Goal: Transaction & Acquisition: Book appointment/travel/reservation

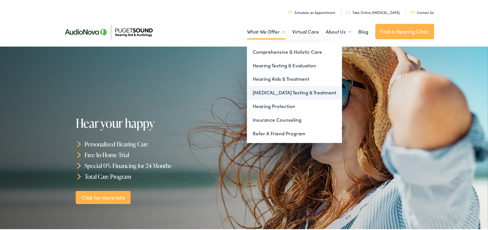
click at [271, 92] on link "[MEDICAL_DATA] Testing & Treatment" at bounding box center [294, 92] width 95 height 14
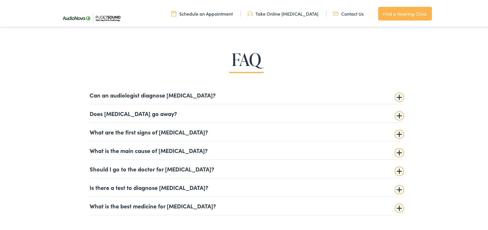
scroll to position [1365, 0]
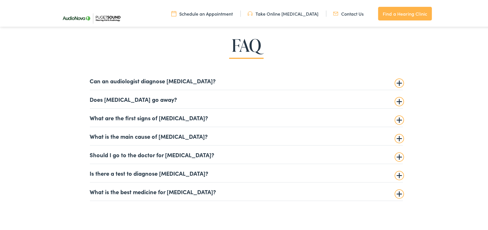
click at [396, 81] on summary "Can an audiologist diagnose tinnitus?" at bounding box center [246, 79] width 313 height 7
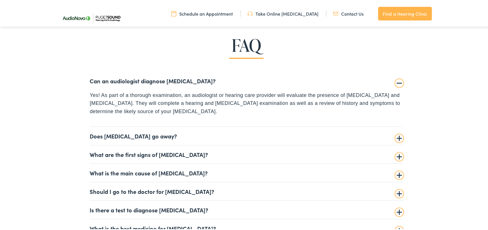
click at [395, 138] on summary "Does tinnitus go away?" at bounding box center [246, 134] width 313 height 7
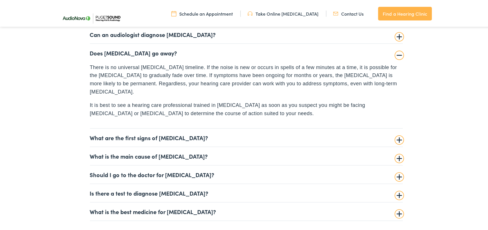
scroll to position [1422, 0]
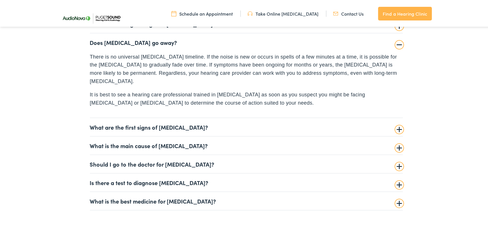
click at [397, 123] on summary "What are the first signs of [MEDICAL_DATA]?" at bounding box center [246, 126] width 313 height 7
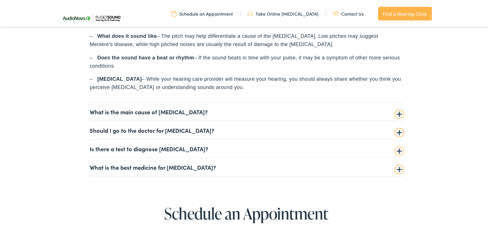
scroll to position [1536, 0]
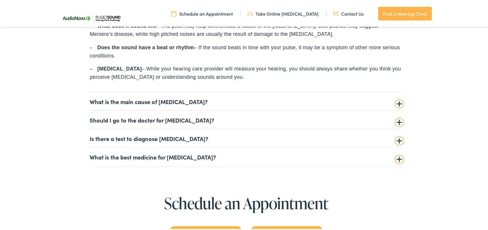
click at [396, 102] on summary "What is the main cause of tinnitus?" at bounding box center [246, 100] width 313 height 7
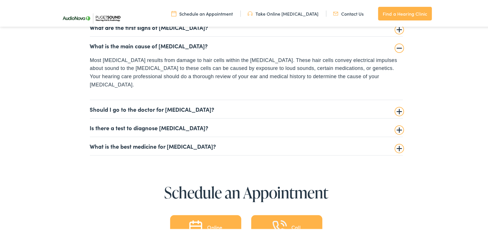
scroll to position [1443, 0]
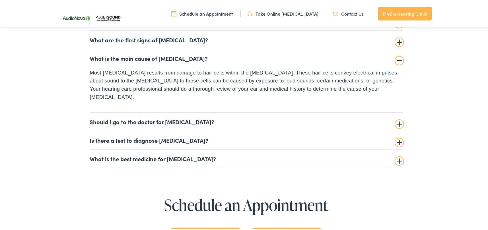
click at [398, 117] on summary "Should I go to the doctor for tinnitus?" at bounding box center [246, 120] width 313 height 7
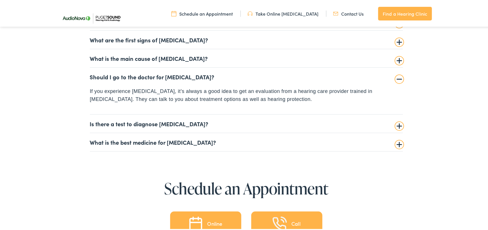
click at [397, 123] on summary "Is there a test to diagnose tinnitus?" at bounding box center [246, 122] width 313 height 7
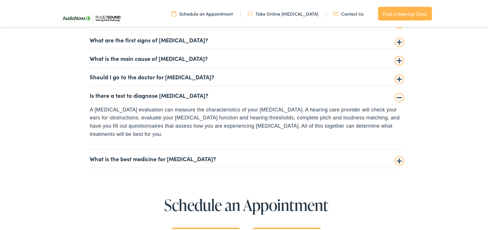
click at [396, 154] on summary "What is the best medicine for tinnitus?" at bounding box center [246, 157] width 313 height 7
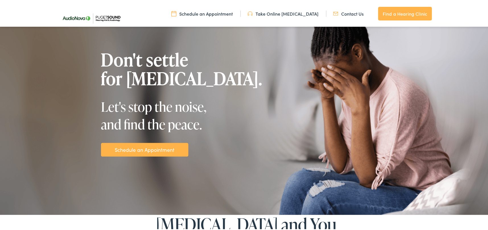
scroll to position [0, 0]
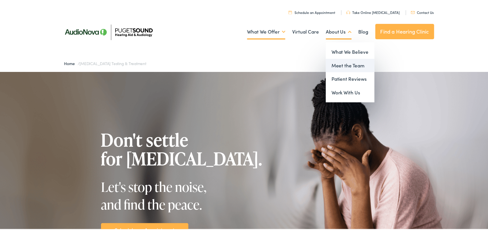
click at [338, 66] on link "Meet the Team" at bounding box center [350, 65] width 49 height 14
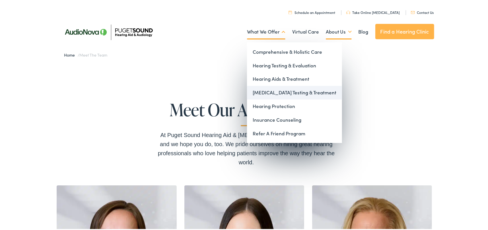
click at [270, 90] on link "[MEDICAL_DATA] Testing & Treatment" at bounding box center [294, 92] width 95 height 14
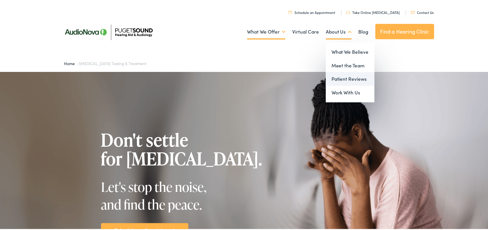
click at [345, 79] on link "Patient Reviews" at bounding box center [350, 78] width 49 height 14
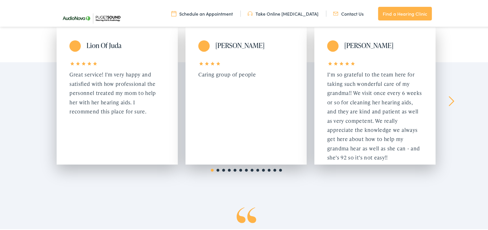
scroll to position [114, 0]
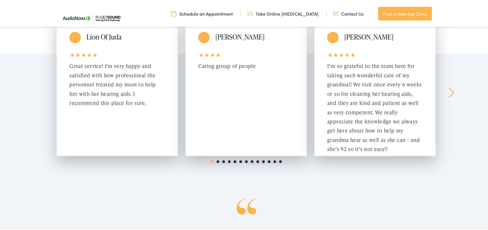
click at [448, 91] on link "Next" at bounding box center [450, 91] width 5 height 10
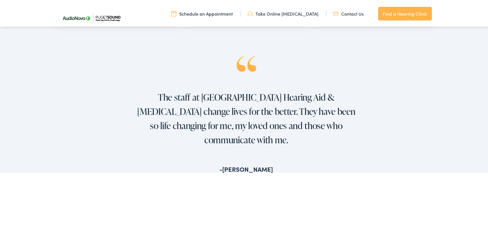
scroll to position [256, 0]
click at [228, 13] on link "Schedule an Appointment" at bounding box center [201, 12] width 61 height 6
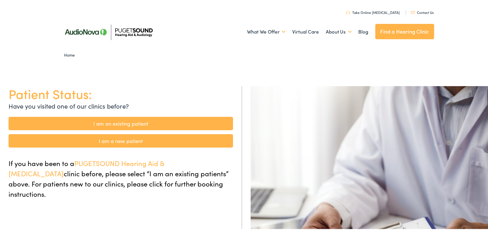
click at [156, 142] on link "I am a new patient" at bounding box center [121, 139] width 224 height 13
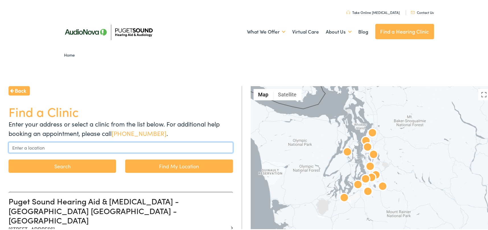
click at [59, 145] on input "text" at bounding box center [121, 146] width 224 height 11
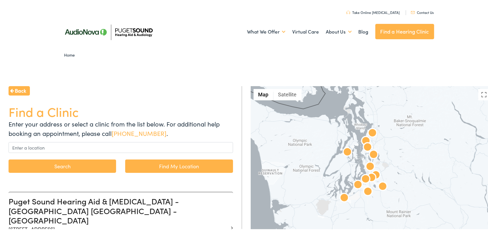
click at [173, 164] on link "Find My Location" at bounding box center [178, 164] width 107 height 13
type input "Lynnwood, Washington"
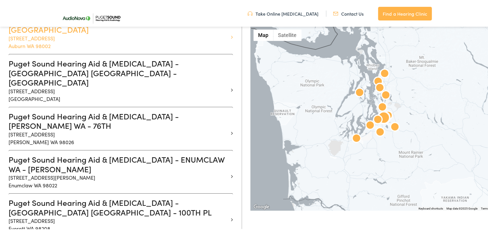
scroll to position [199, 0]
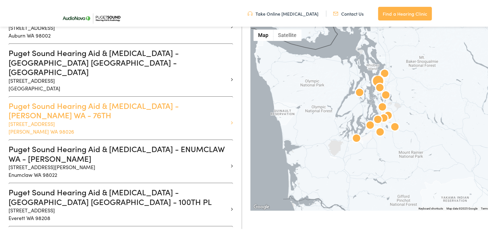
click at [49, 119] on p "21727 76th Ave W #A Edmonds WA 98026" at bounding box center [119, 126] width 220 height 15
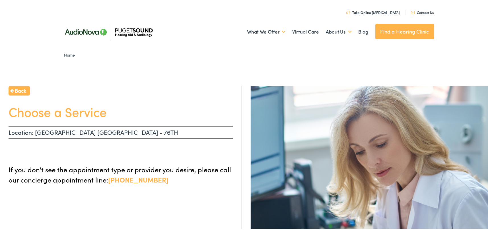
click at [108, 130] on p "Location: EDMONDS WA - 76TH" at bounding box center [121, 131] width 224 height 13
click at [18, 88] on span "Back" at bounding box center [20, 90] width 11 height 8
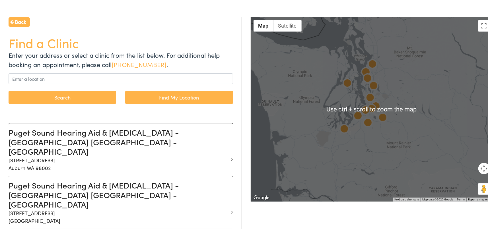
scroll to position [85, 0]
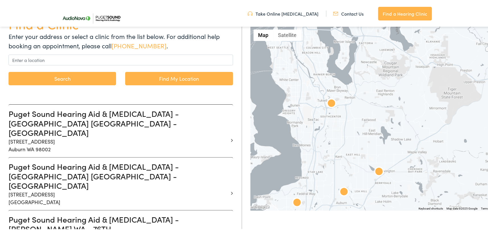
drag, startPoint x: 378, startPoint y: 101, endPoint x: 317, endPoint y: 220, distance: 133.9
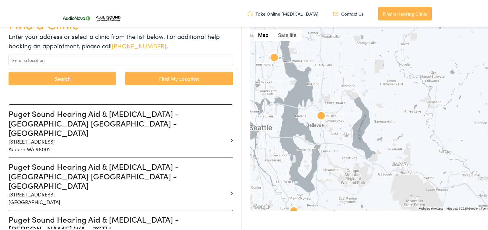
drag, startPoint x: 359, startPoint y: 106, endPoint x: 327, endPoint y: 201, distance: 100.2
click at [327, 201] on div at bounding box center [384, 118] width 266 height 184
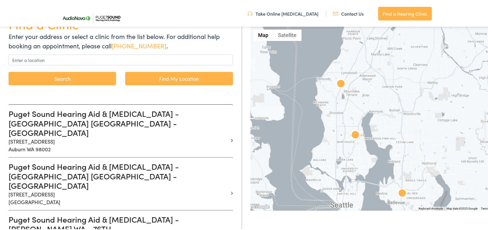
drag, startPoint x: 346, startPoint y: 86, endPoint x: 427, endPoint y: 164, distance: 112.4
click at [427, 164] on div at bounding box center [384, 118] width 266 height 184
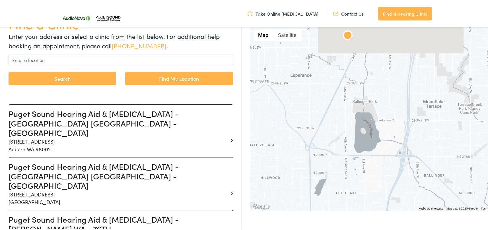
drag, startPoint x: 347, startPoint y: 66, endPoint x: 394, endPoint y: 176, distance: 119.2
click at [394, 176] on div at bounding box center [384, 118] width 266 height 184
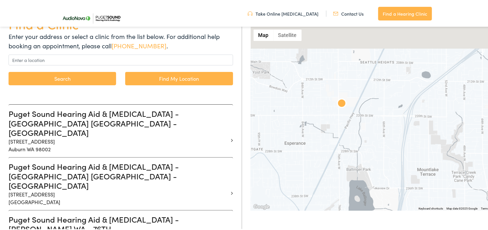
drag, startPoint x: 350, startPoint y: 80, endPoint x: 342, endPoint y: 164, distance: 83.6
click at [342, 164] on div at bounding box center [384, 118] width 266 height 184
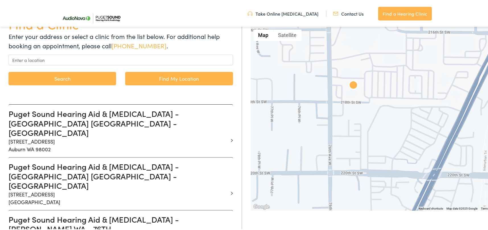
drag, startPoint x: 328, startPoint y: 70, endPoint x: 385, endPoint y: 118, distance: 74.5
click at [385, 118] on div at bounding box center [384, 118] width 266 height 184
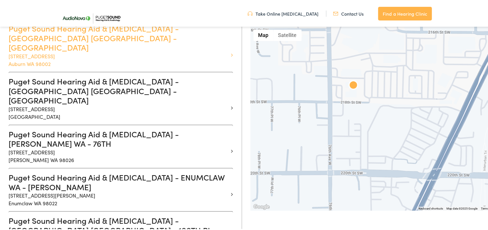
scroll to position [199, 0]
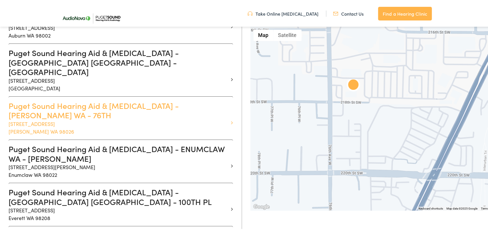
click at [63, 119] on p "21727 76th Ave W #A Edmonds WA 98026" at bounding box center [119, 126] width 220 height 15
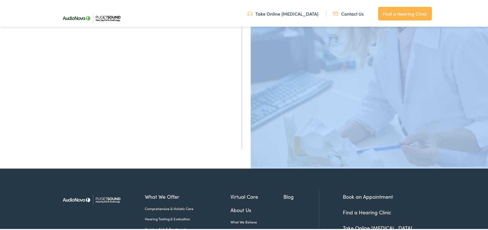
drag, startPoint x: 9, startPoint y: 103, endPoint x: 53, endPoint y: 108, distance: 44.4
click at [53, 108] on div "Back Choose a Service Location: EDMONDS WA - 76TH If you don't see the appointm…" at bounding box center [246, 43] width 492 height 250
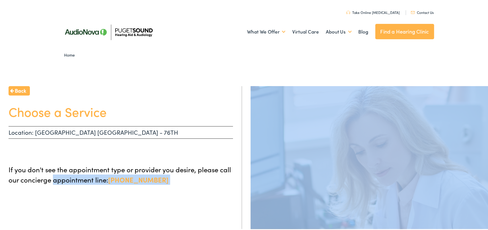
click at [17, 88] on span "Back" at bounding box center [20, 90] width 11 height 8
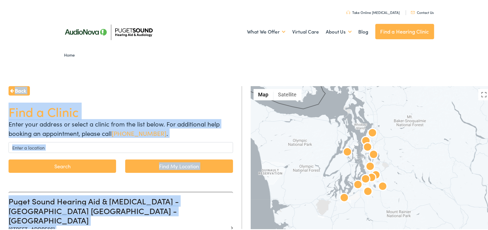
click at [120, 86] on div "Back" at bounding box center [121, 89] width 224 height 9
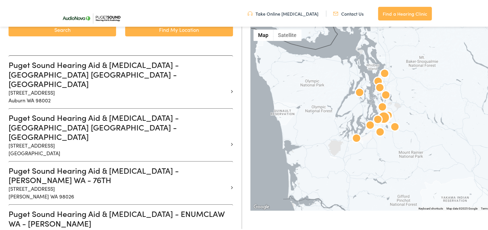
scroll to position [171, 0]
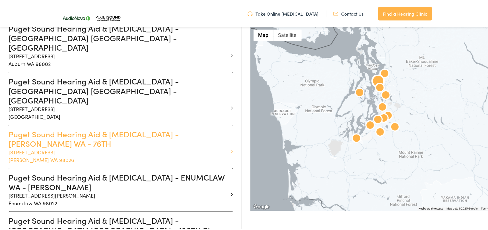
click at [231, 148] on icon at bounding box center [232, 150] width 2 height 5
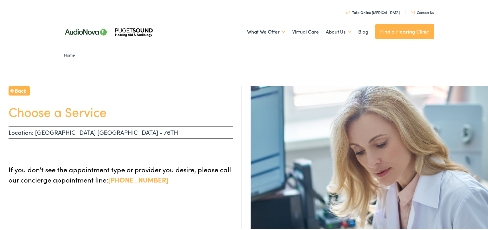
click at [22, 90] on span "Back" at bounding box center [20, 90] width 11 height 8
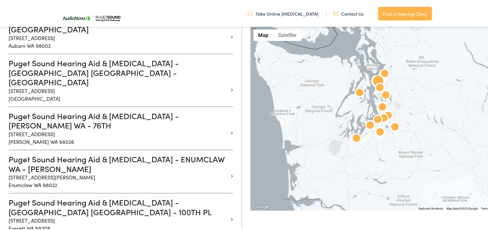
scroll to position [199, 0]
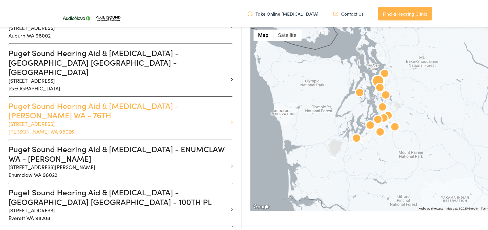
click at [231, 119] on icon at bounding box center [232, 121] width 2 height 5
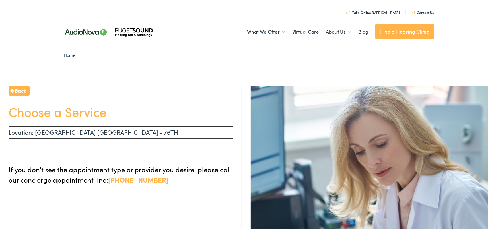
click at [173, 133] on p "Location: EDMONDS WA - 76TH" at bounding box center [121, 131] width 224 height 13
click at [24, 89] on span "Back" at bounding box center [20, 90] width 11 height 8
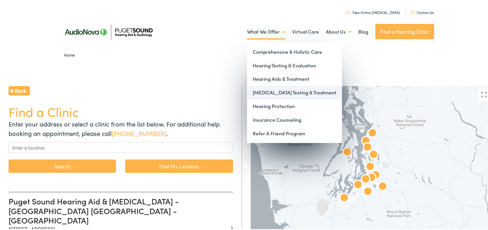
click at [269, 93] on link "[MEDICAL_DATA] Testing & Treatment" at bounding box center [294, 92] width 95 height 14
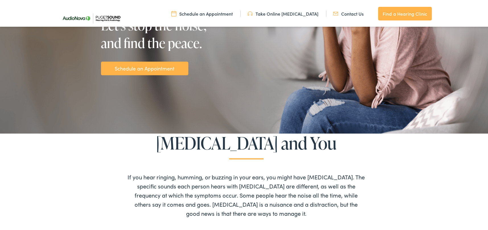
scroll to position [171, 0]
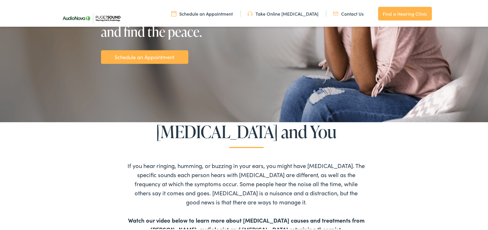
click at [159, 59] on link "Schedule an Appointment" at bounding box center [145, 56] width 60 height 8
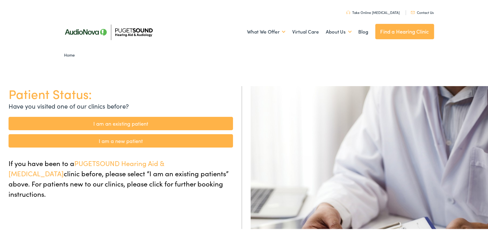
click at [127, 140] on link "I am a new patient" at bounding box center [121, 139] width 224 height 13
